Goal: Navigation & Orientation: Find specific page/section

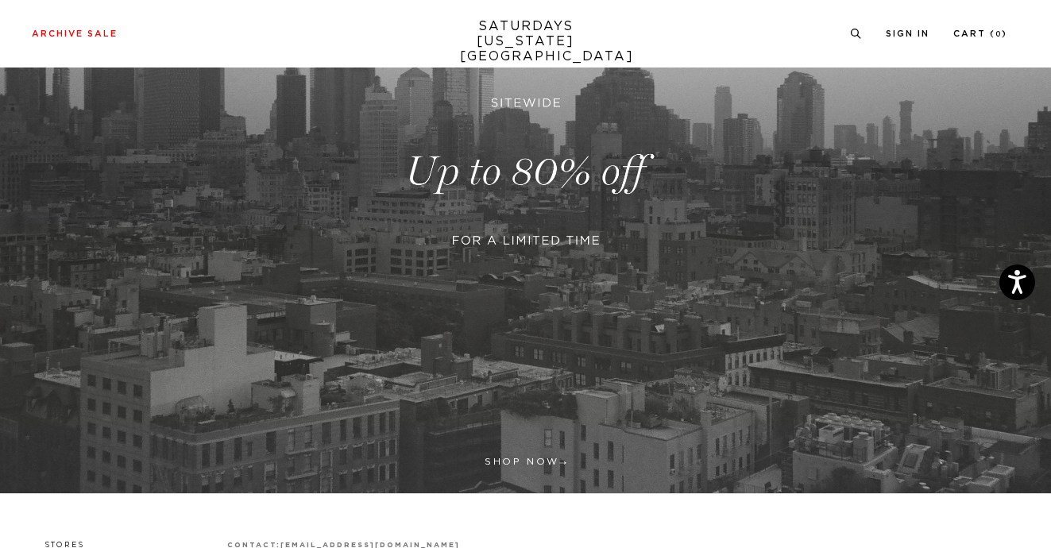
scroll to position [407, 0]
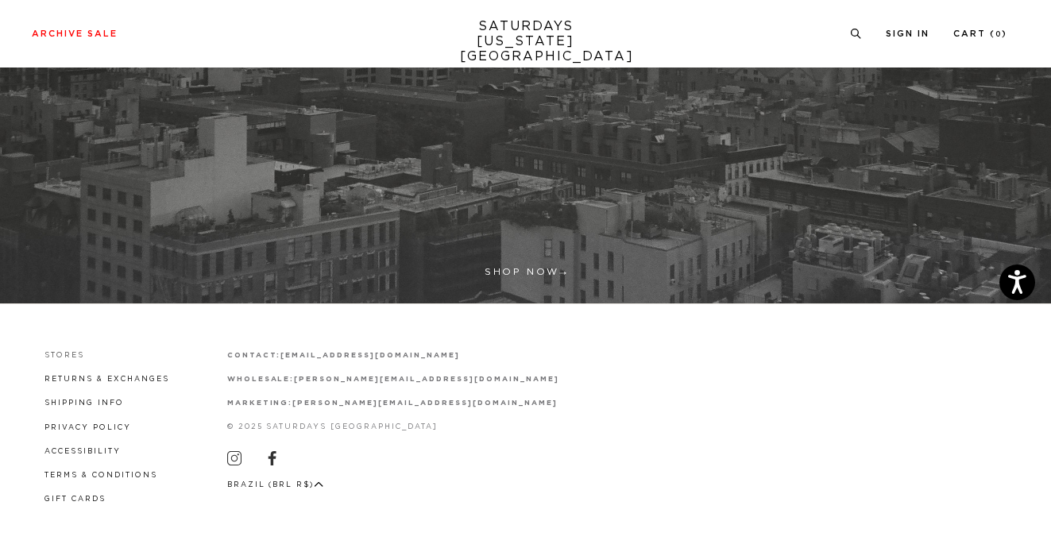
click at [60, 354] on link "Stores" at bounding box center [64, 355] width 40 height 7
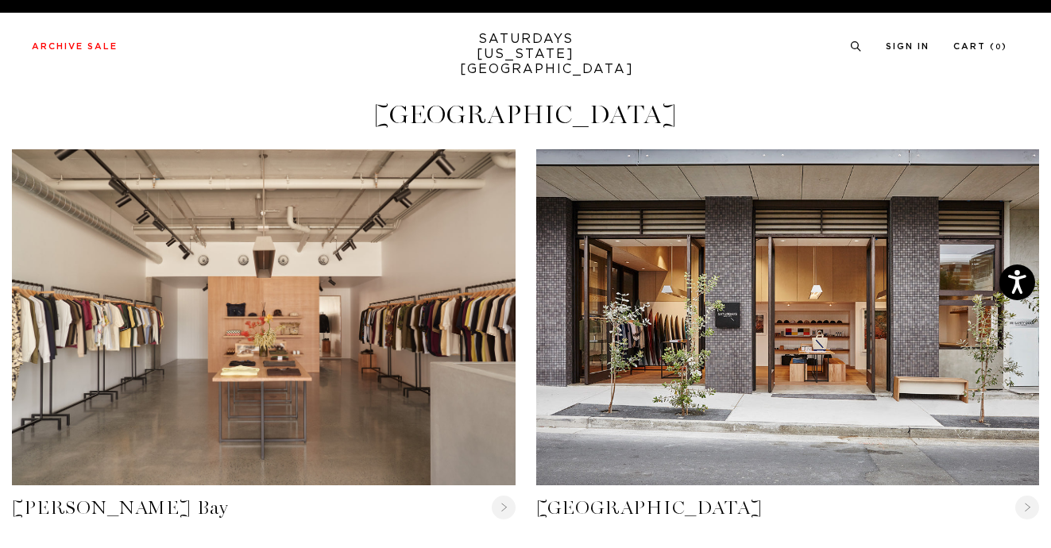
click at [523, 40] on link "SATURDAYS [US_STATE][GEOGRAPHIC_DATA]" at bounding box center [525, 54] width 131 height 45
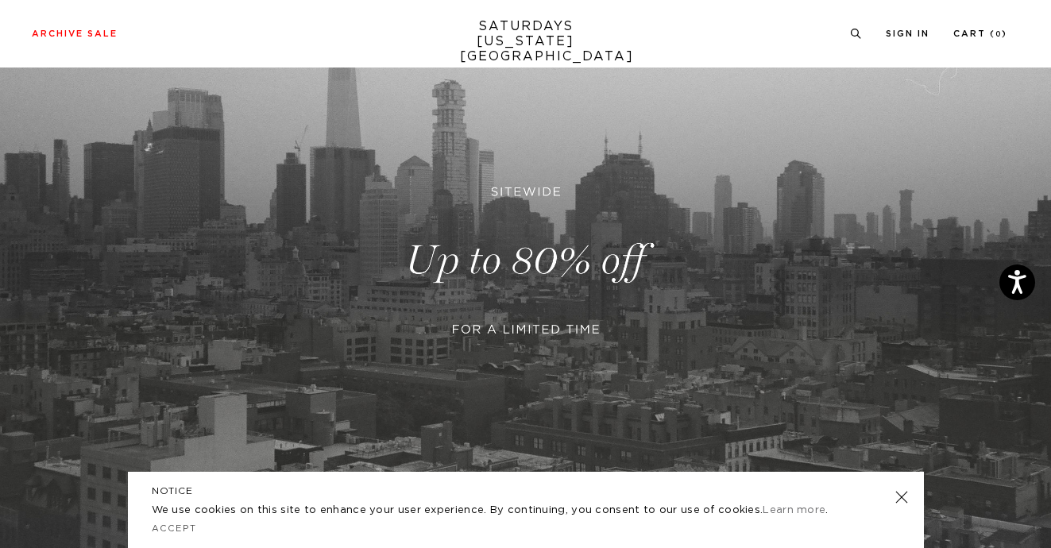
scroll to position [143, 0]
click at [906, 495] on link at bounding box center [901, 497] width 22 height 22
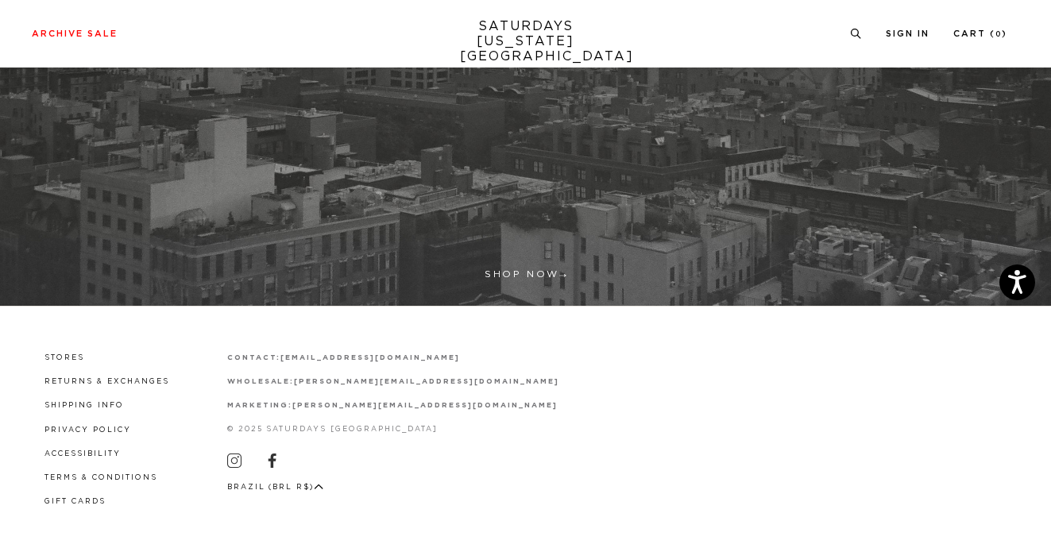
scroll to position [420, 0]
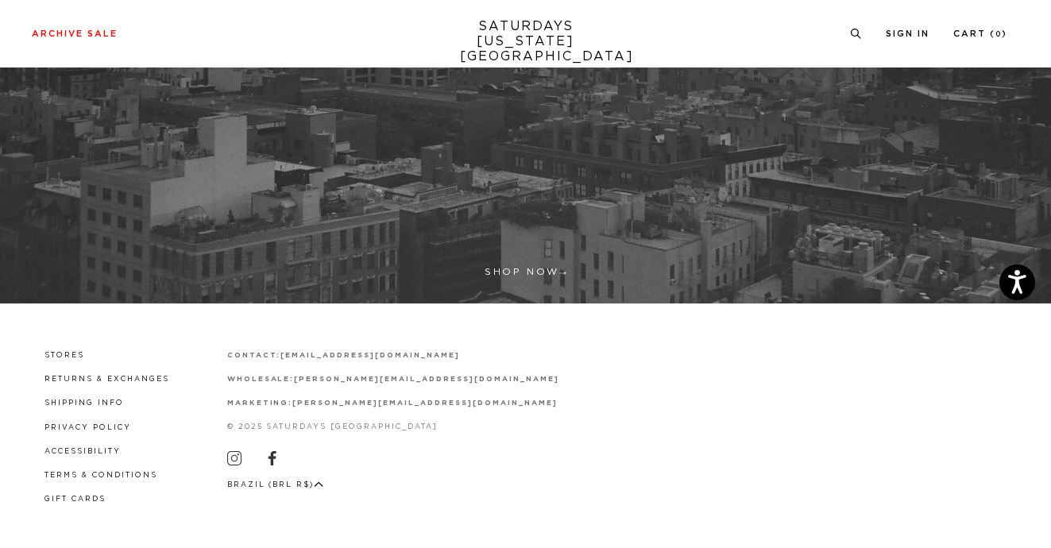
click at [318, 482] on icon "button" at bounding box center [319, 484] width 10 height 6
click at [562, 474] on div "Stores Returns & Exchanges Shipping Info Privacy Policy Accessibility Terms & C…" at bounding box center [525, 426] width 987 height 158
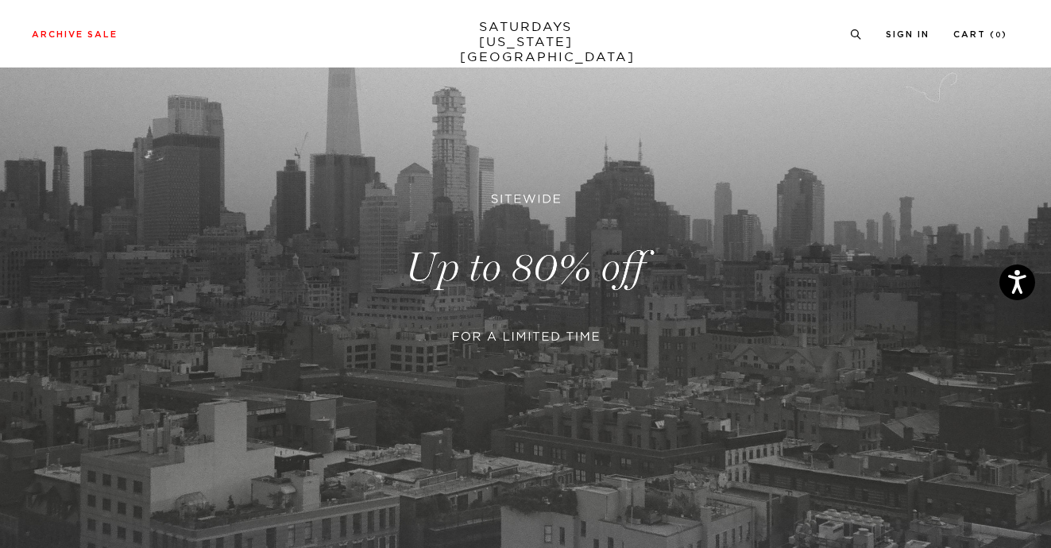
scroll to position [0, 0]
